Goal: Information Seeking & Learning: Learn about a topic

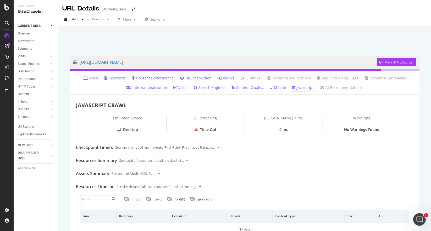
drag, startPoint x: 195, startPoint y: 128, endPoint x: 236, endPoint y: 127, distance: 40.8
click at [236, 127] on div "Time Out" at bounding box center [205, 129] width 78 height 5
click at [226, 133] on div "JAVASCRIPT CRAWL Emulated Device Desktop JS Rendering Time Out JS Render Time 0…" at bounding box center [244, 169] width 349 height 135
click at [50, 87] on div at bounding box center [51, 86] width 5 height 5
click at [50, 87] on icon at bounding box center [51, 86] width 2 height 3
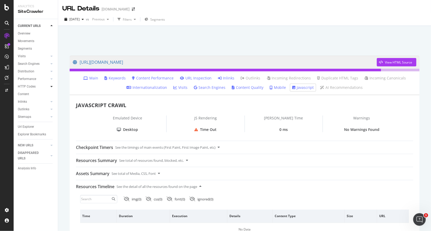
click at [50, 87] on icon at bounding box center [51, 86] width 2 height 3
click at [31, 109] on link "Insights" at bounding box center [37, 109] width 34 height 5
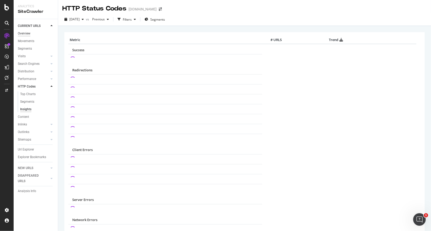
click at [25, 33] on div "Overview" at bounding box center [24, 33] width 13 height 5
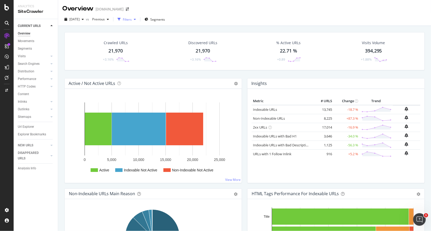
click at [132, 21] on div "Filters" at bounding box center [127, 19] width 9 height 4
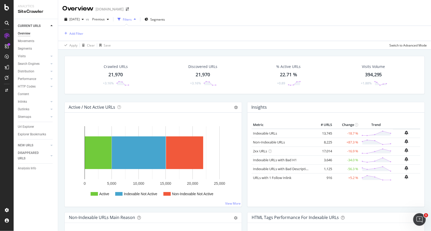
click at [132, 21] on div "Filters" at bounding box center [127, 19] width 9 height 4
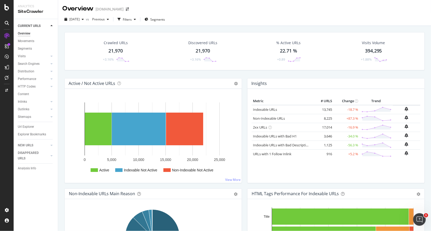
click at [359, 110] on tr "Indexable URLs 13,745 -18.7 %" at bounding box center [335, 109] width 168 height 9
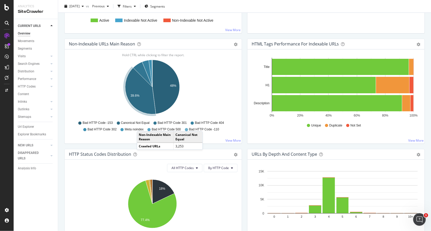
scroll to position [157, 0]
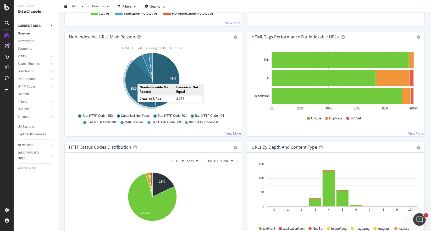
click at [143, 78] on icon "A chart." at bounding box center [140, 84] width 31 height 47
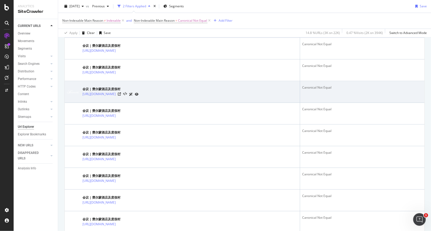
scroll to position [866, 0]
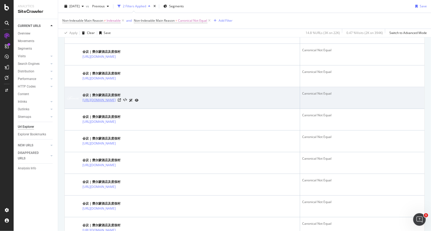
click at [116, 98] on link "https://www.fairmont.com/zh/meetings.html?pageIndex=6" at bounding box center [98, 100] width 33 height 5
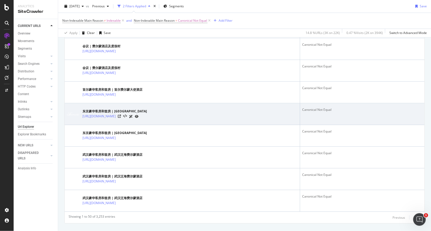
scroll to position [1049, 0]
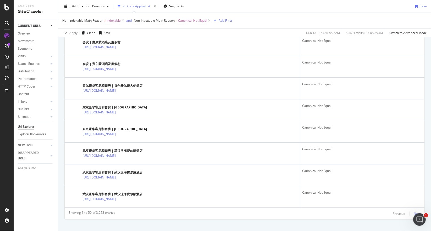
click at [413, 212] on div "Next" at bounding box center [416, 214] width 7 height 4
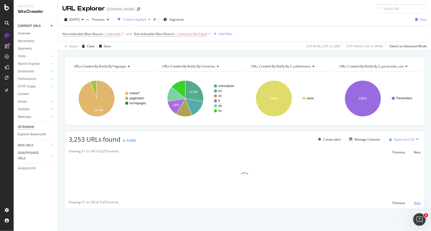
scroll to position [0, 0]
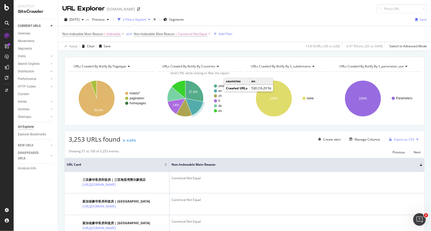
click at [219, 91] on text "en" at bounding box center [219, 91] width 3 height 4
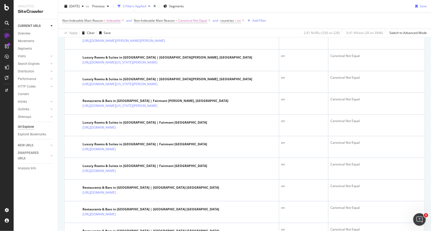
scroll to position [1054, 0]
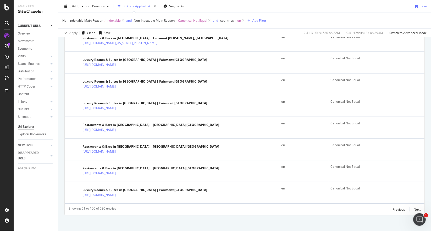
drag, startPoint x: 411, startPoint y: 207, endPoint x: 401, endPoint y: 206, distance: 10.5
click at [413, 207] on div "Next" at bounding box center [416, 209] width 7 height 4
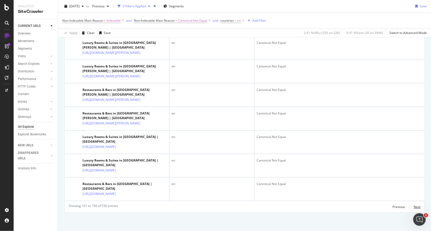
scroll to position [1620, 0]
click at [408, 207] on div "Previous Next" at bounding box center [406, 207] width 28 height 6
click at [413, 207] on div "Next" at bounding box center [416, 207] width 7 height 4
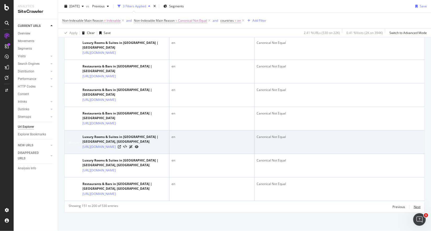
scroll to position [1580, 0]
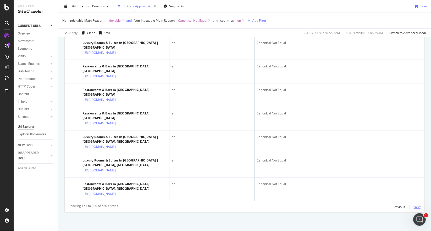
click at [413, 208] on div "Next" at bounding box center [416, 207] width 7 height 4
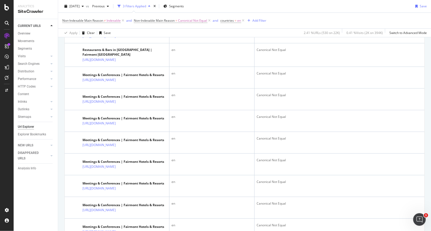
scroll to position [135, 0]
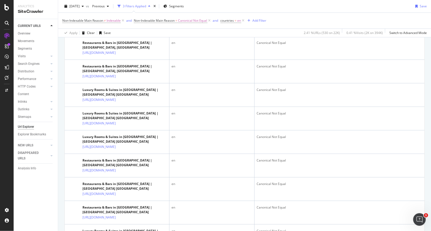
drag, startPoint x: 256, startPoint y: 85, endPoint x: 246, endPoint y: 32, distance: 53.8
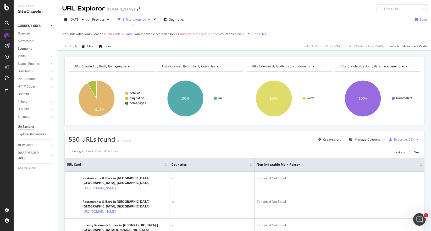
drag, startPoint x: 27, startPoint y: 32, endPoint x: 46, endPoint y: 51, distance: 25.9
click at [27, 32] on div "Overview" at bounding box center [24, 33] width 13 height 5
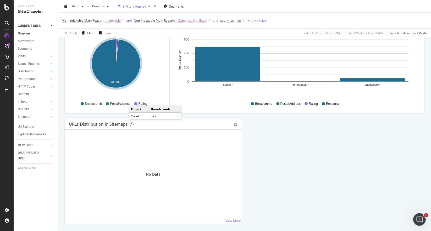
scroll to position [550, 0]
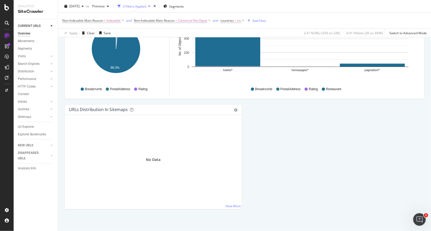
drag, startPoint x: 37, startPoint y: 116, endPoint x: 48, endPoint y: 126, distance: 14.3
click at [37, 116] on link "Sitemaps" at bounding box center [33, 116] width 31 height 5
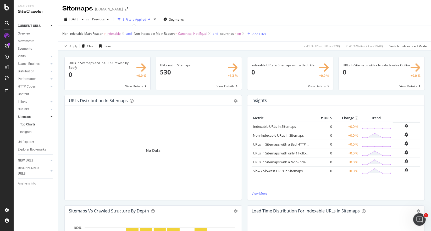
drag, startPoint x: 211, startPoint y: 33, endPoint x: 212, endPoint y: 36, distance: 3.0
click at [211, 33] on icon at bounding box center [209, 33] width 4 height 5
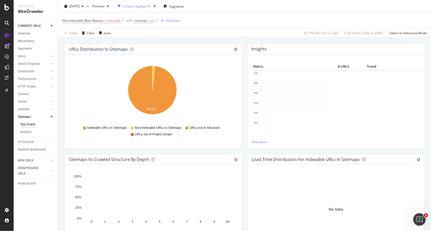
scroll to position [105, 0]
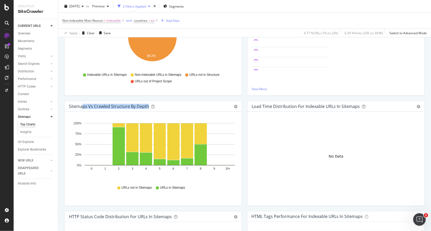
drag, startPoint x: 119, startPoint y: 106, endPoint x: 154, endPoint y: 106, distance: 35.6
click at [154, 106] on div "Sitemaps vs Crawled Structure by Depth" at bounding box center [147, 106] width 157 height 5
drag, startPoint x: 173, startPoint y: 105, endPoint x: 160, endPoint y: 126, distance: 24.4
click at [173, 105] on div "Sitemaps vs Crawled Structure by Depth" at bounding box center [147, 106] width 157 height 5
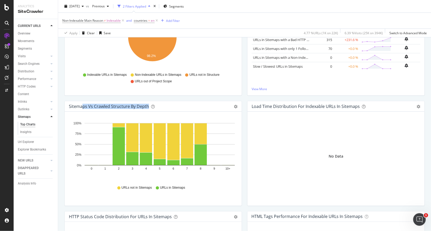
scroll to position [52, 0]
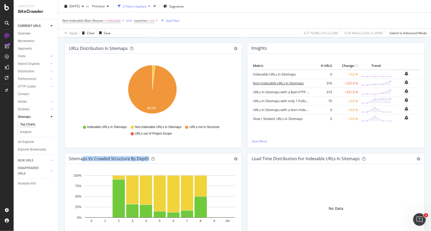
click at [275, 83] on link "Non-Indexable URLs in Sitemaps" at bounding box center [278, 83] width 51 height 5
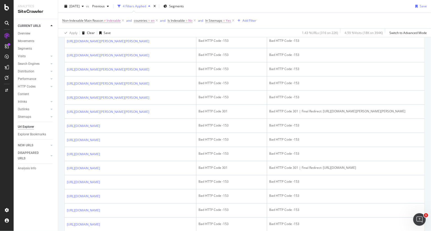
scroll to position [549, 0]
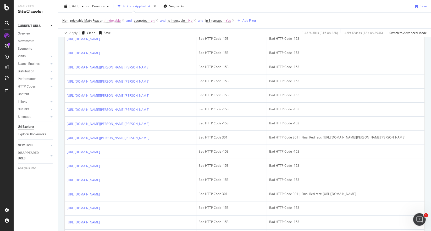
drag, startPoint x: 106, startPoint y: 95, endPoint x: 85, endPoint y: 84, distance: 24.1
click at [85, 18] on td "https://www.fairmont.com/en/hotels/lake-louise/fairmont-chateau-lake-louise/din…" at bounding box center [131, 11] width 132 height 14
click at [249, 18] on td "Bad HTTP Code 301" at bounding box center [231, 11] width 71 height 14
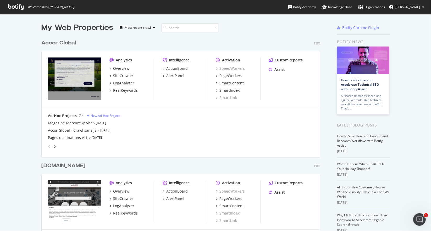
scroll to position [227, 423]
click at [183, 223] on div "Intelligence ActionBoard AlertPanel" at bounding box center [184, 201] width 44 height 43
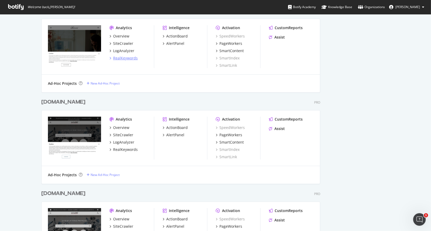
scroll to position [770, 0]
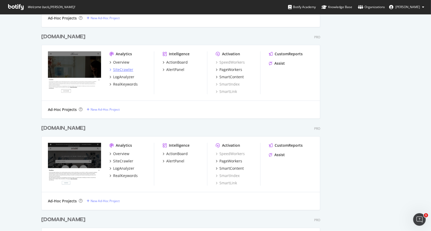
click at [127, 69] on div "SiteCrawler" at bounding box center [123, 69] width 20 height 5
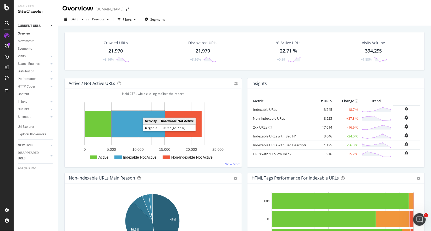
click at [128, 123] on rect "A chart." at bounding box center [137, 124] width 53 height 26
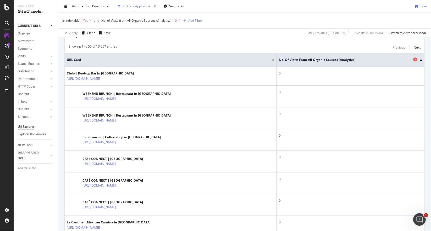
scroll to position [78, 0]
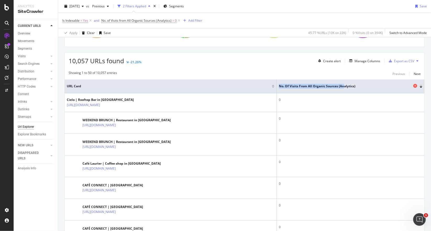
drag, startPoint x: 277, startPoint y: 83, endPoint x: 343, endPoint y: 85, distance: 65.9
click at [343, 85] on span "No. of Visits from All Organic Sources (Analytics)" at bounding box center [345, 86] width 133 height 5
click at [239, 59] on div "10,057 URLs found -21.26% Create alert Manage Columns Export as CSV" at bounding box center [244, 59] width 359 height 13
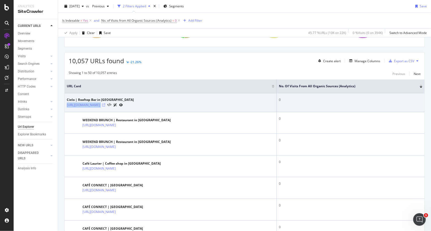
drag, startPoint x: 66, startPoint y: 104, endPoint x: 245, endPoint y: 104, distance: 179.4
click at [245, 104] on td "Cielo | Rooftop Bar in Mayakoba https://www.fairmont.com/ar/hotels/riviera-maya…" at bounding box center [171, 102] width 212 height 19
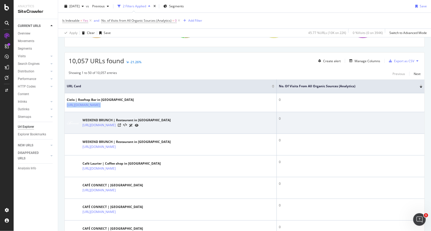
copy div "https://www.fairmont.com/ar/hotels/riviera-maya/fairmont-heritage-place-mayakob…"
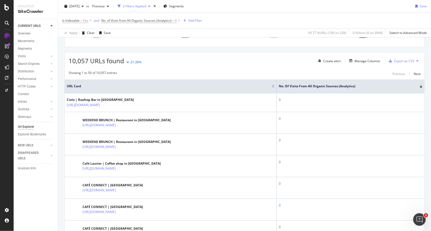
drag, startPoint x: 344, startPoint y: 104, endPoint x: 430, endPoint y: 101, distance: 86.1
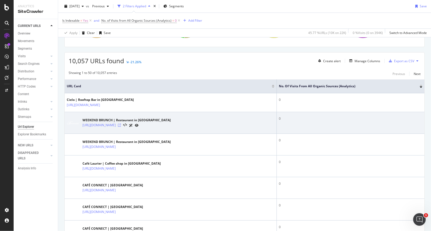
click at [121, 124] on icon at bounding box center [119, 125] width 3 height 3
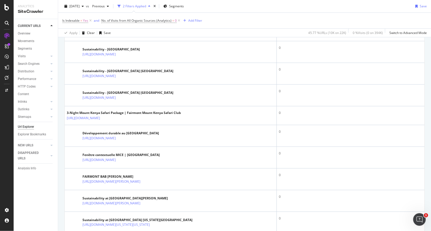
scroll to position [0, 0]
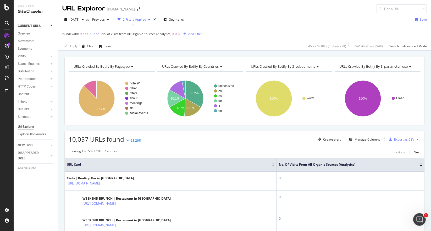
drag, startPoint x: 133, startPoint y: 212, endPoint x: 125, endPoint y: 84, distance: 128.0
drag, startPoint x: 98, startPoint y: 139, endPoint x: 113, endPoint y: 139, distance: 15.4
click at [113, 139] on span "10,057 URLs found" at bounding box center [96, 139] width 55 height 9
click at [191, 139] on div "10,057 URLs found -21.26% Create alert Manage Columns Export as CSV" at bounding box center [244, 137] width 359 height 13
drag, startPoint x: 280, startPoint y: 144, endPoint x: 370, endPoint y: 151, distance: 89.5
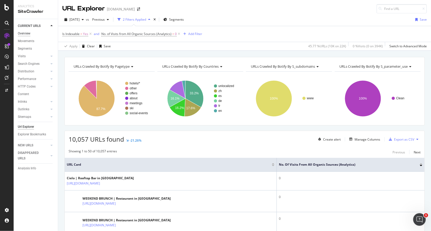
click at [27, 34] on div "Overview" at bounding box center [24, 33] width 13 height 5
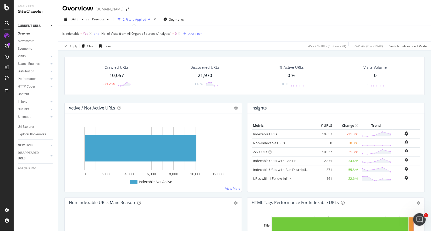
drag, startPoint x: 27, startPoint y: 101, endPoint x: 50, endPoint y: 111, distance: 25.2
click at [27, 101] on link "Inlinks" at bounding box center [33, 101] width 31 height 5
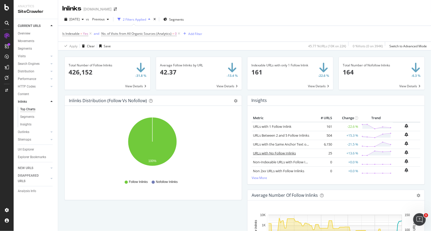
click at [284, 153] on link "URLs with No Follow Inlinks" at bounding box center [274, 153] width 43 height 5
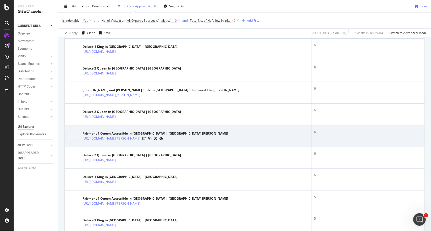
scroll to position [501, 0]
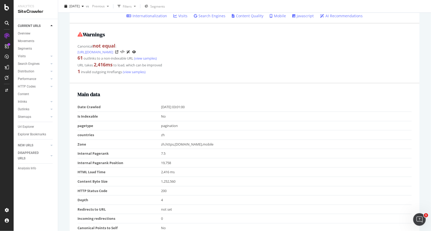
scroll to position [157, 0]
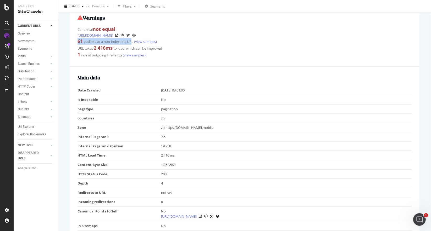
drag, startPoint x: 76, startPoint y: 43, endPoint x: 132, endPoint y: 44, distance: 56.8
click at [132, 44] on div "Warnings Canonical not equal : https://www.fairmont.com/zh/meetings.html 61 out…" at bounding box center [244, 37] width 349 height 60
click at [145, 49] on div "URL takes 2,416 ms to load, which can be improved" at bounding box center [244, 48] width 334 height 7
drag, startPoint x: 87, startPoint y: 49, endPoint x: 122, endPoint y: 48, distance: 35.1
click at [122, 48] on div "URL takes 2,416 ms to load, which can be improved" at bounding box center [244, 48] width 334 height 7
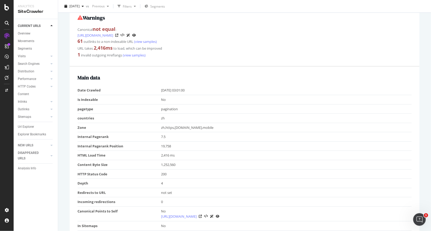
click at [124, 49] on div "URL takes 2,416 ms to load, which can be improved" at bounding box center [244, 48] width 334 height 7
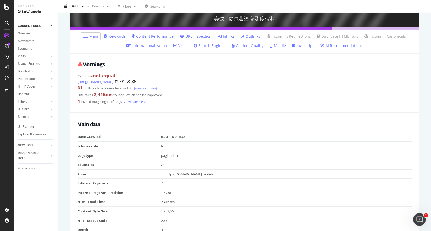
scroll to position [6, 0]
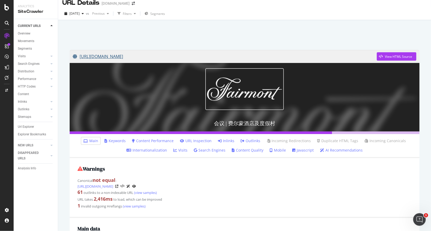
click at [152, 56] on link "https://www.fairmont.com/zh/meetings.html?pageIndex=6" at bounding box center [225, 56] width 304 height 13
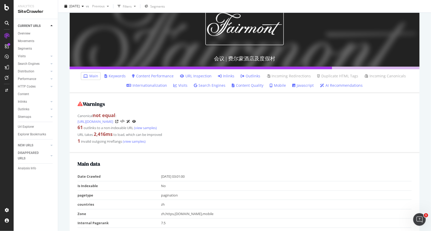
scroll to position [84, 0]
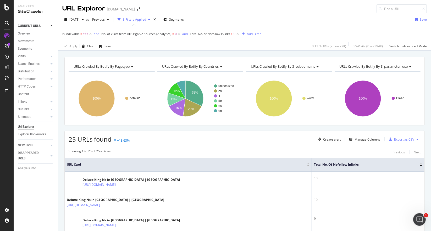
scroll to position [501, 0]
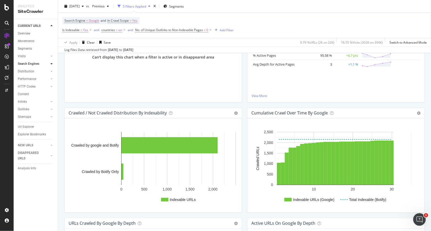
scroll to position [183, 0]
